Goal: Task Accomplishment & Management: Use online tool/utility

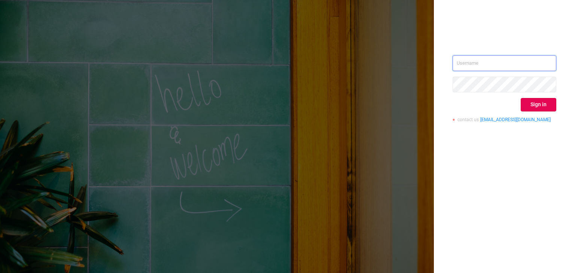
click at [475, 57] on input "text" at bounding box center [505, 63] width 104 height 16
click at [475, 66] on input "text" at bounding box center [505, 63] width 104 height 16
type input "[PERSON_NAME][EMAIL_ADDRESS][DOMAIN_NAME]"
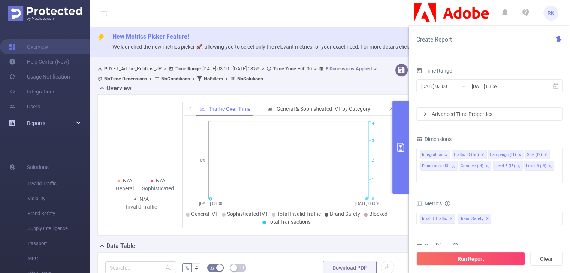
click at [63, 122] on div "Reports" at bounding box center [45, 123] width 90 height 15
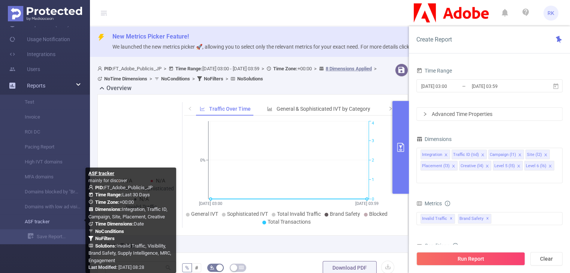
click at [40, 226] on link "ASF tracker" at bounding box center [48, 222] width 66 height 15
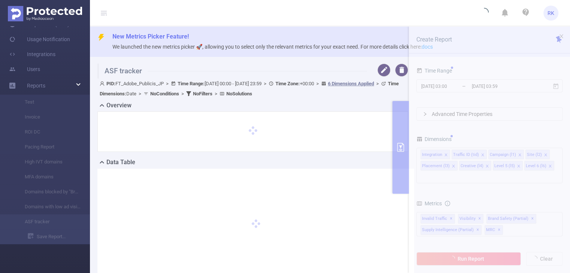
type input "[DATE] 00:00"
type input "[DATE] 23:59"
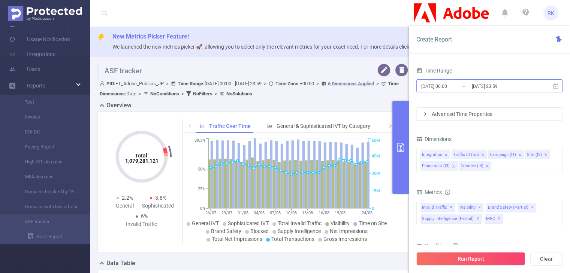
click at [467, 88] on input "[DATE] 00:00" at bounding box center [450, 86] width 61 height 10
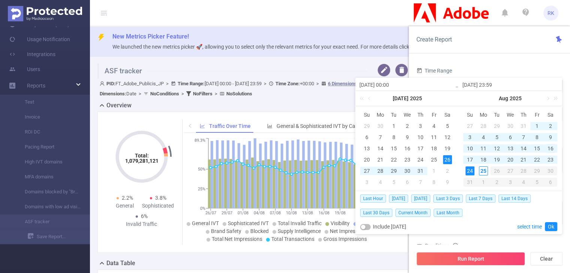
click at [547, 149] on div "16" at bounding box center [550, 148] width 9 height 9
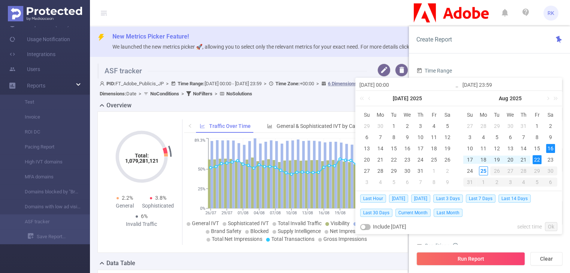
click at [540, 157] on div "22" at bounding box center [536, 159] width 9 height 9
type input "[DATE] 00:00"
type input "[DATE] 23:59"
type input "[DATE] 00:00"
type input "[DATE] 23:59"
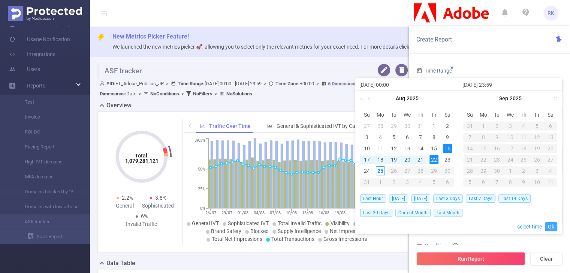
click at [549, 229] on link "Ok" at bounding box center [550, 226] width 12 height 9
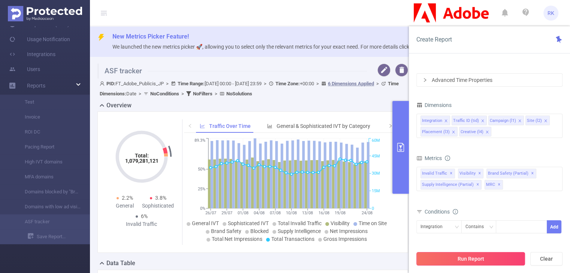
click at [488, 255] on button "Run Report" at bounding box center [470, 258] width 109 height 13
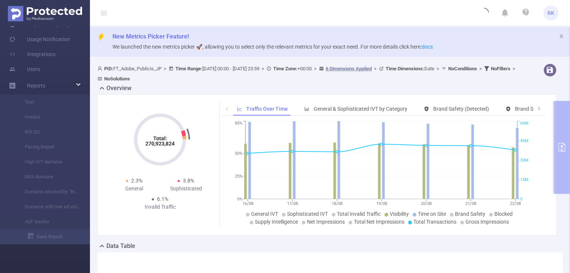
drag, startPoint x: 453, startPoint y: 202, endPoint x: 453, endPoint y: 193, distance: 9.0
click at [453, 193] on icon "16/08 17/08 18/08 19/08 20/08 21/08 22/08 0% 25% 50% 85% 0 15M 30M 45M 60M" at bounding box center [381, 173] width 320 height 109
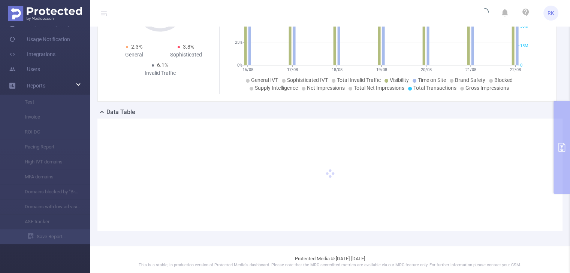
scroll to position [136, 0]
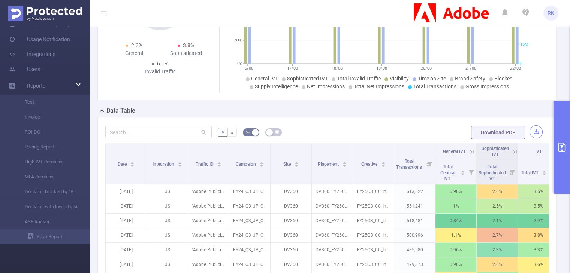
click at [530, 132] on button "button" at bounding box center [535, 131] width 13 height 13
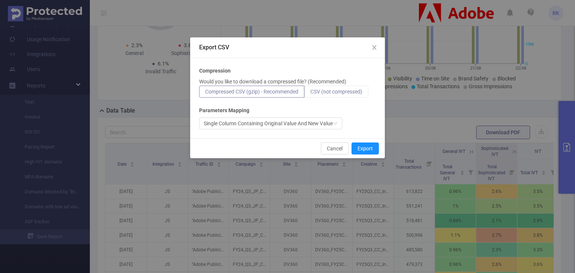
click at [364, 88] on label "CSV (not compressed)" at bounding box center [336, 92] width 64 height 12
click at [310, 94] on input "CSV (not compressed)" at bounding box center [310, 94] width 0 height 0
click at [359, 147] on button "Export" at bounding box center [365, 149] width 27 height 12
